Goal: Information Seeking & Learning: Learn about a topic

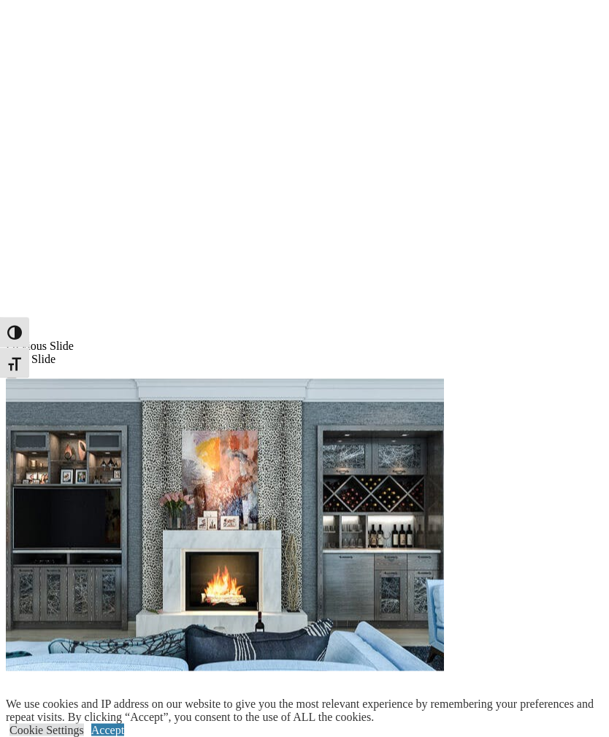
scroll to position [1051, 0]
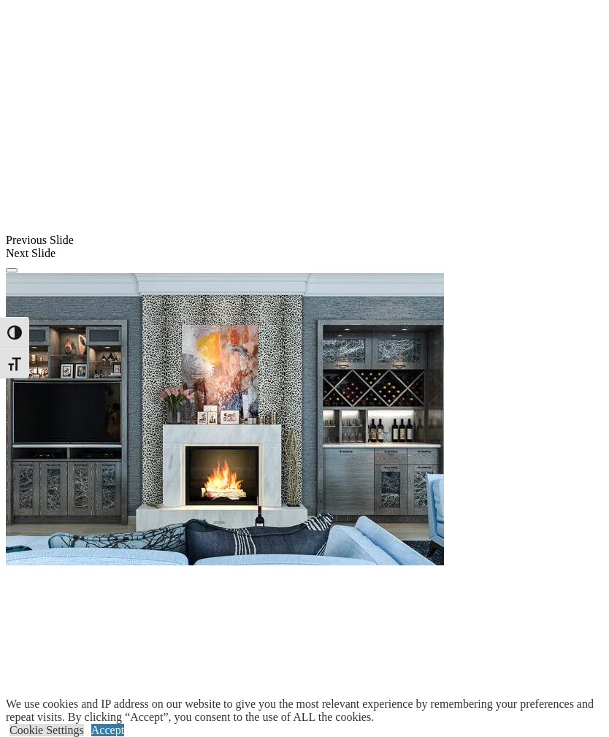
scroll to position [1152, 0]
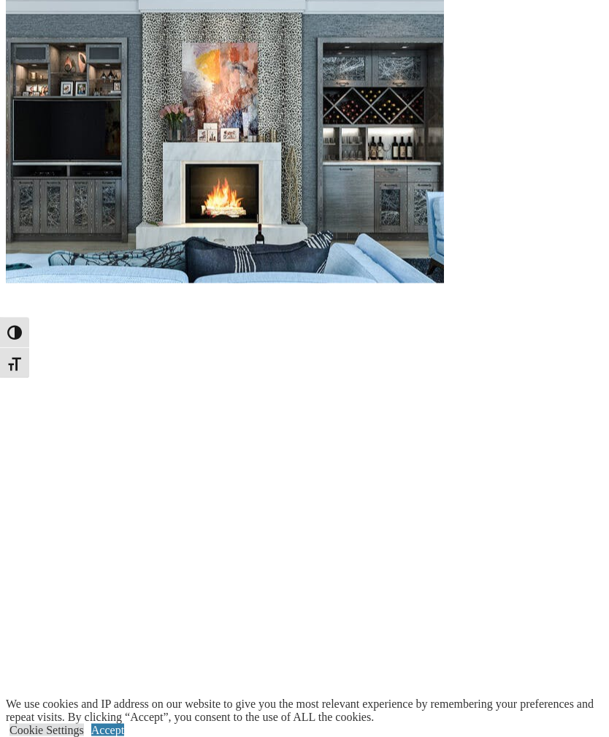
scroll to position [1436, 0]
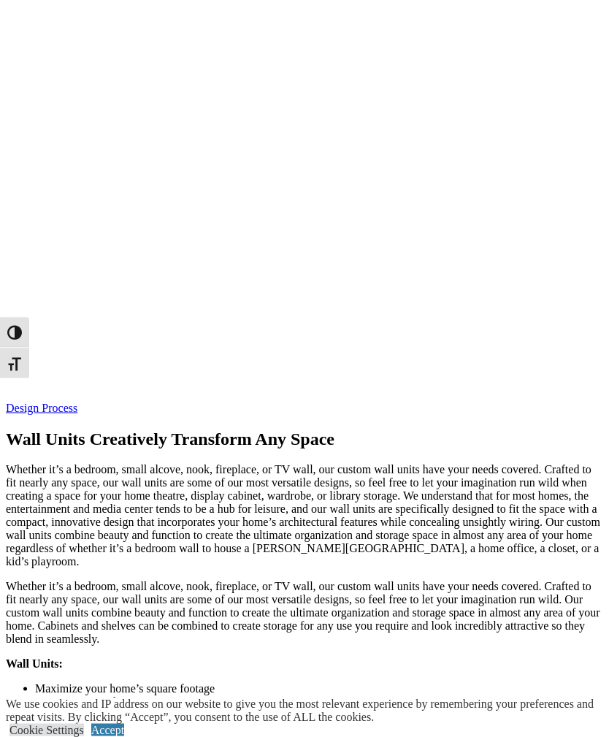
scroll to position [2963, 0]
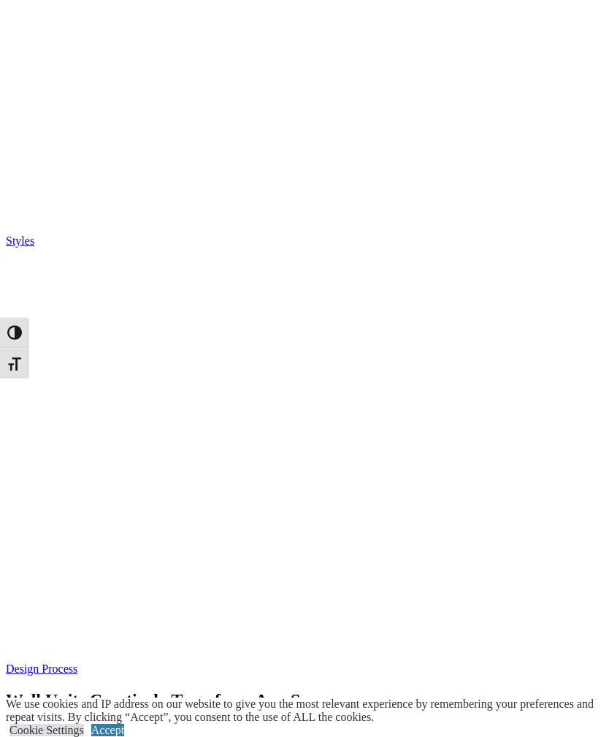
scroll to position [2700, 0]
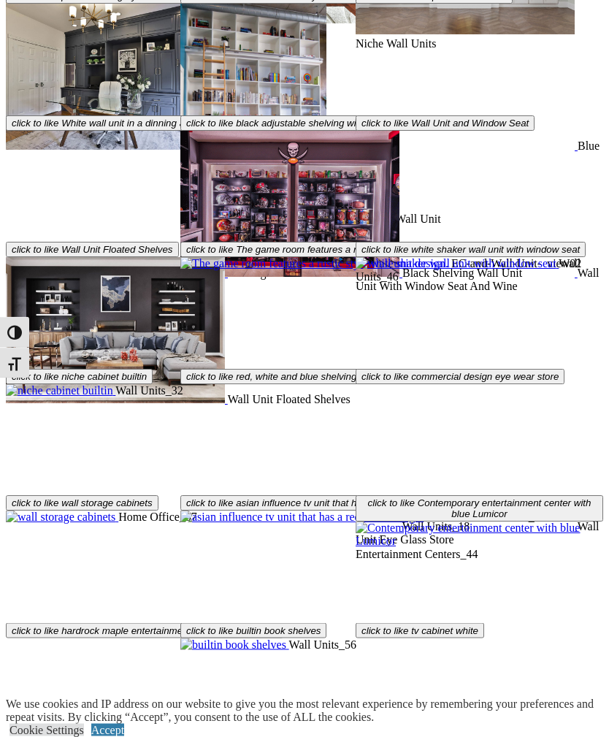
scroll to position [4318, 0]
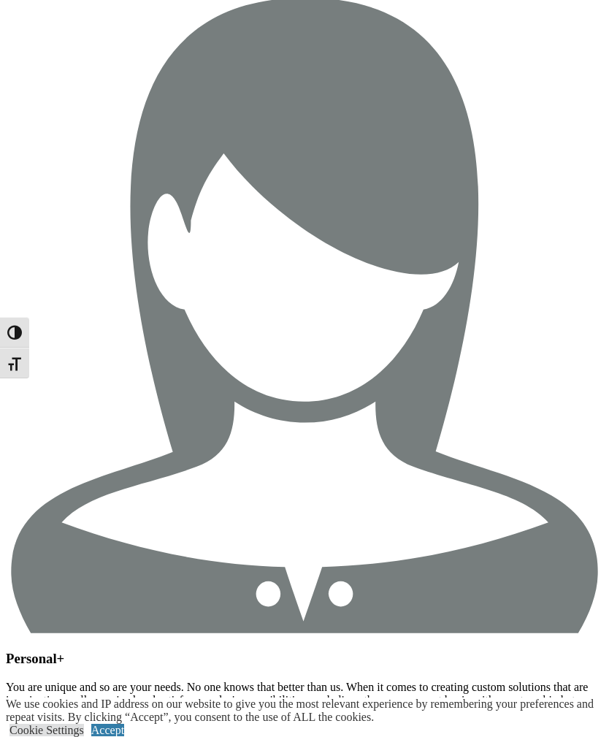
scroll to position [1150, 0]
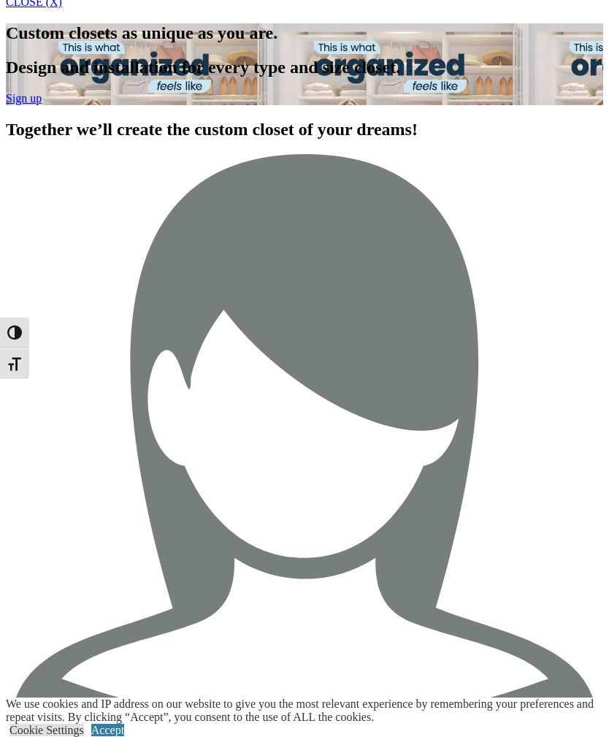
scroll to position [974, 0]
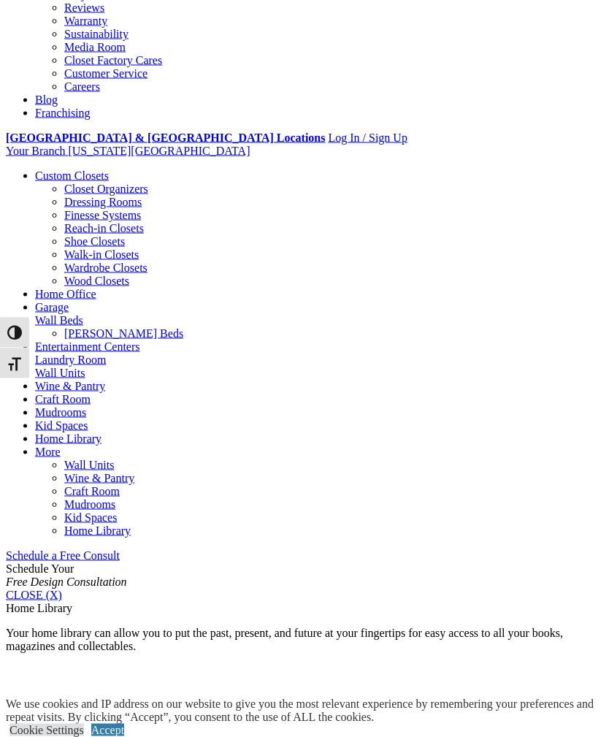
scroll to position [381, 0]
